Goal: Use online tool/utility: Use online tool/utility

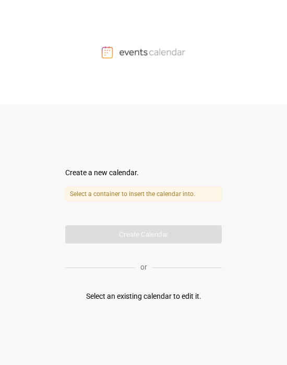
click at [113, 195] on label "Select a container to insert the calendar into." at bounding box center [143, 194] width 156 height 15
click at [126, 206] on form "Create a new calendar. Select a container to insert the calendar into. Calendar…" at bounding box center [143, 205] width 156 height 76
click at [117, 195] on label "Select a container to insert the calendar into." at bounding box center [143, 194] width 156 height 15
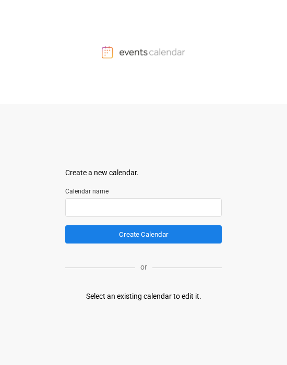
click at [85, 187] on input "text" at bounding box center [143, 207] width 156 height 19
type input "****"
click at [65, 187] on button "Create Calendar" at bounding box center [143, 234] width 156 height 18
